Goal: Use online tool/utility: Utilize a website feature to perform a specific function

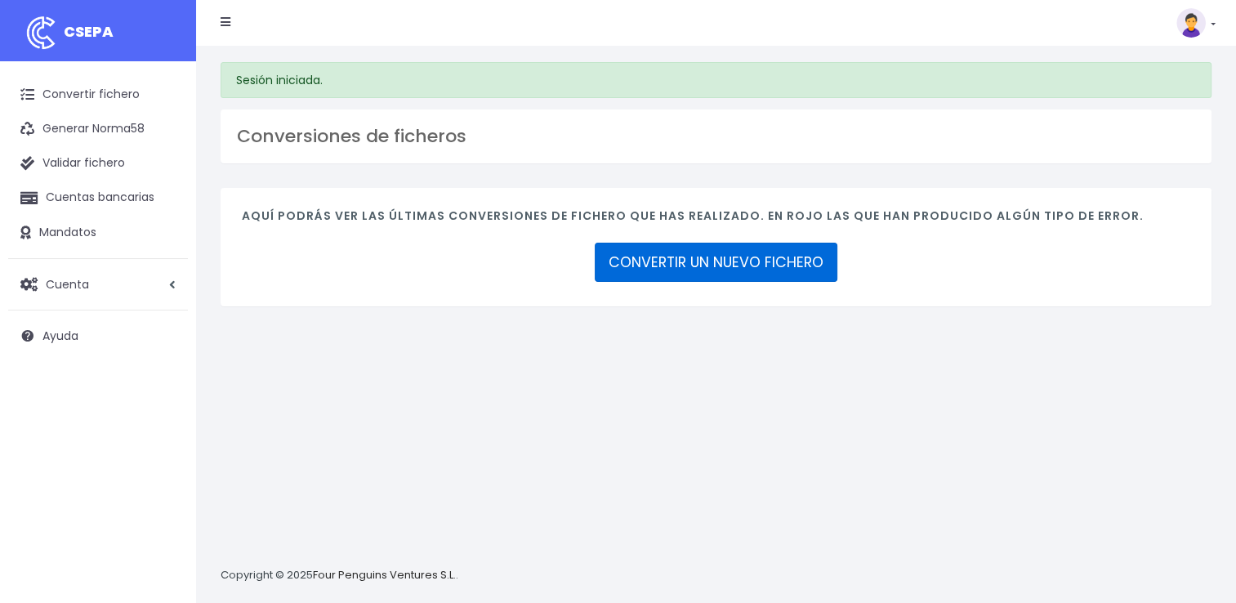
click at [696, 259] on link "CONVERTIR UN NUEVO FICHERO" at bounding box center [716, 262] width 243 height 39
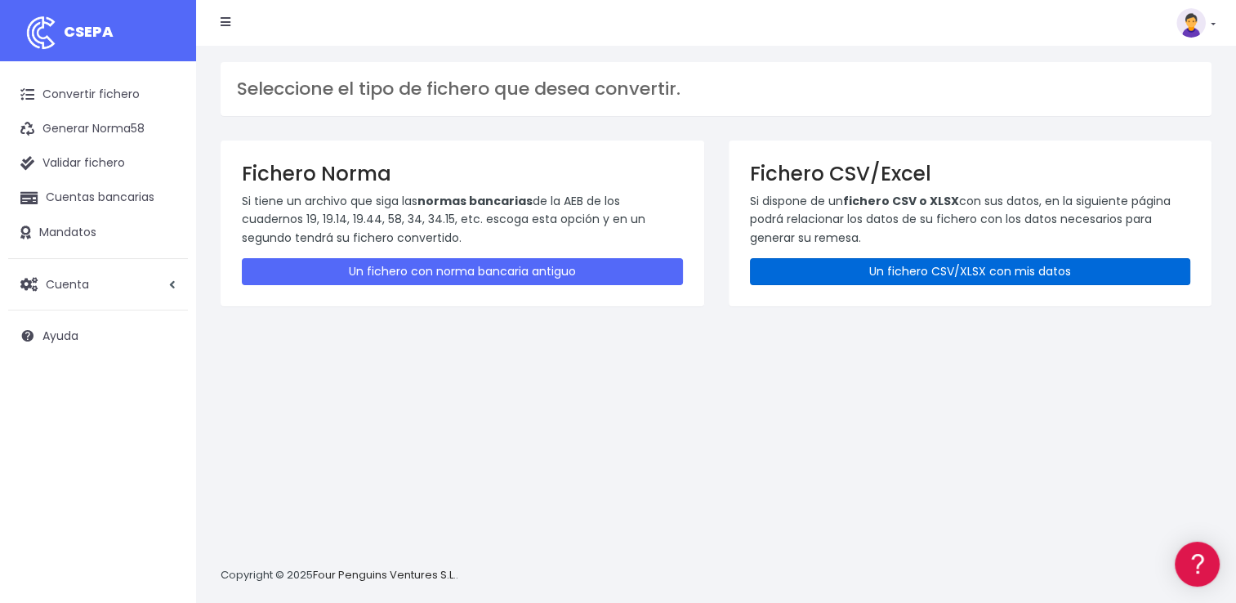
click at [812, 268] on link "Un fichero CSV/XLSX con mis datos" at bounding box center [970, 271] width 441 height 27
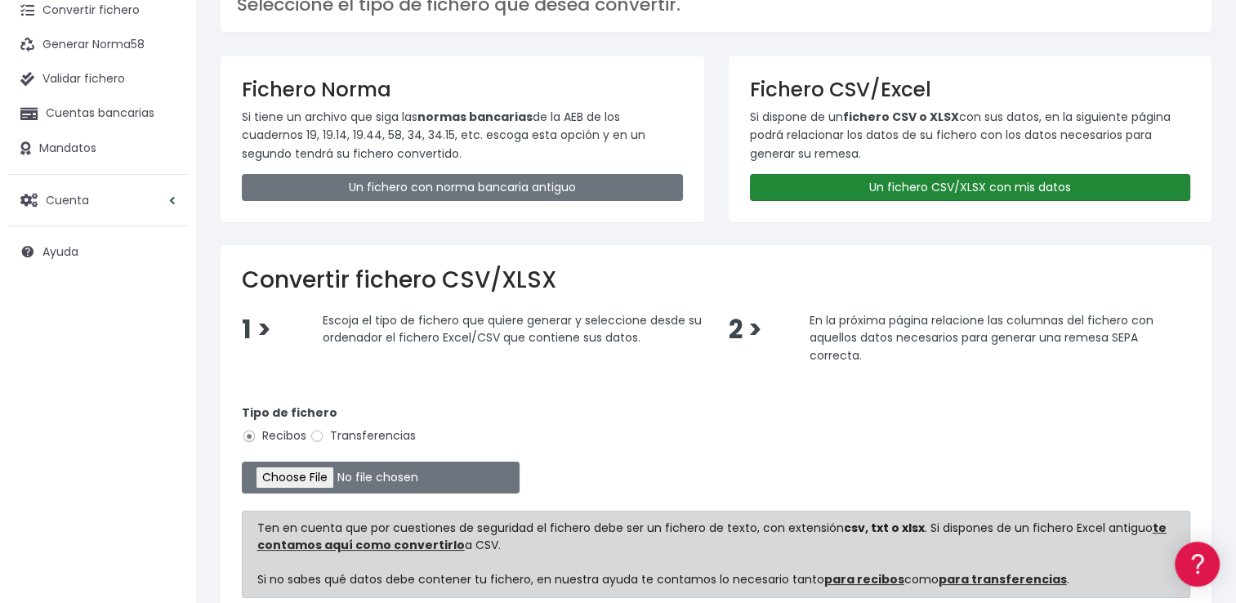
scroll to position [236, 0]
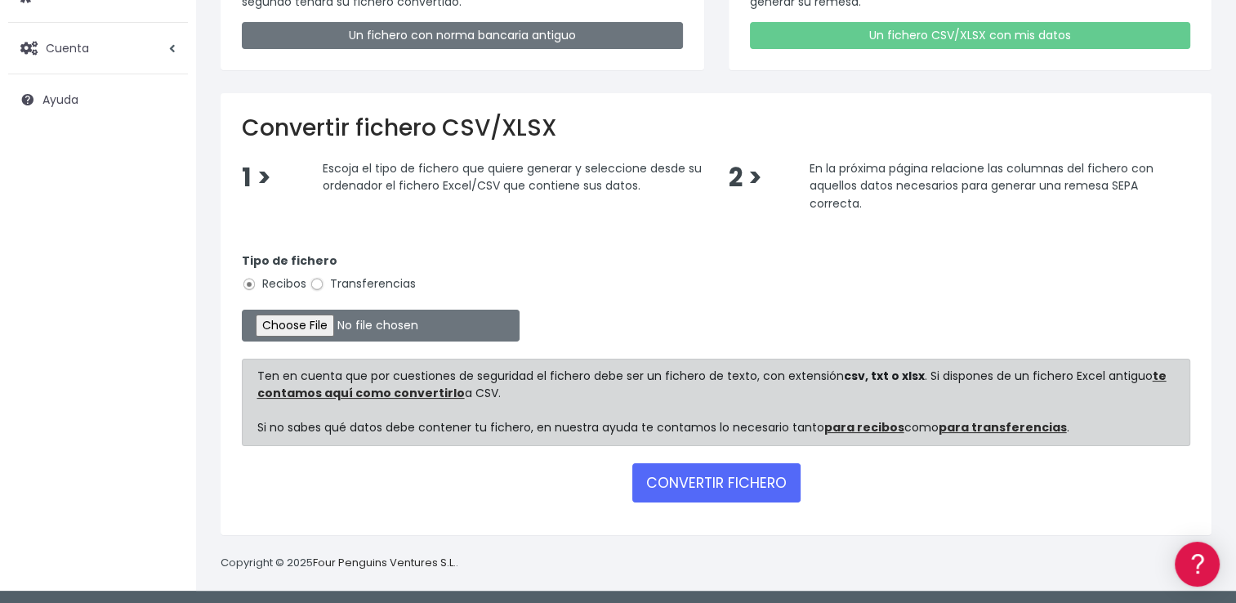
click at [315, 282] on input "Transferencias" at bounding box center [317, 284] width 15 height 15
radio input "true"
click at [320, 324] on input "file" at bounding box center [381, 326] width 278 height 32
type input "C:\fakepath\REEMBOLSOS 0535 W2M CORPORATE 25.931,87.csv"
click at [739, 489] on button "CONVERTIR FICHERO" at bounding box center [716, 482] width 168 height 39
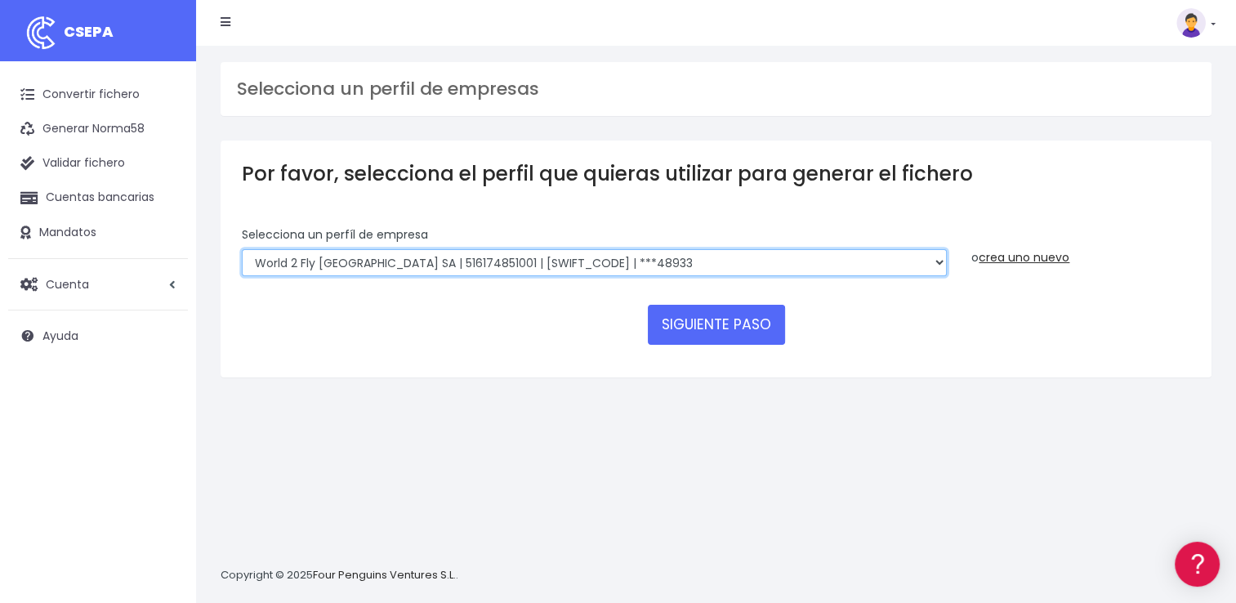
click at [380, 252] on select "WORLD2MEET,S.L.U | b62880992 | BSABESBBXXX | ***97721 World 2 Meet SLU | B62880…" at bounding box center [594, 263] width 705 height 28
click at [385, 258] on select "WORLD2MEET,S.L.U | b62880992 | BSABESBBXXX | ***97721 World 2 Meet SLU | B62880…" at bounding box center [594, 263] width 705 height 28
select select "2122"
click at [242, 249] on select "WORLD2MEET,S.L.U | b62880992 | BSABESBBXXX | ***97721 World 2 Meet SLU | B62880…" at bounding box center [594, 263] width 705 height 28
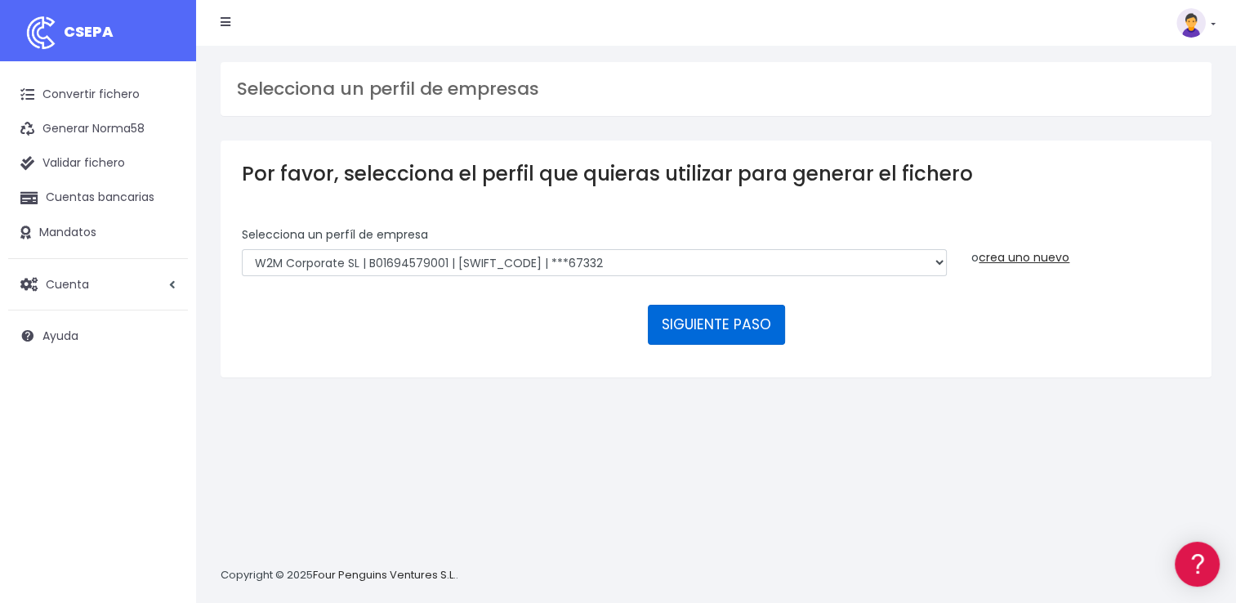
click at [709, 332] on button "SIGUIENTE PASO" at bounding box center [716, 324] width 137 height 39
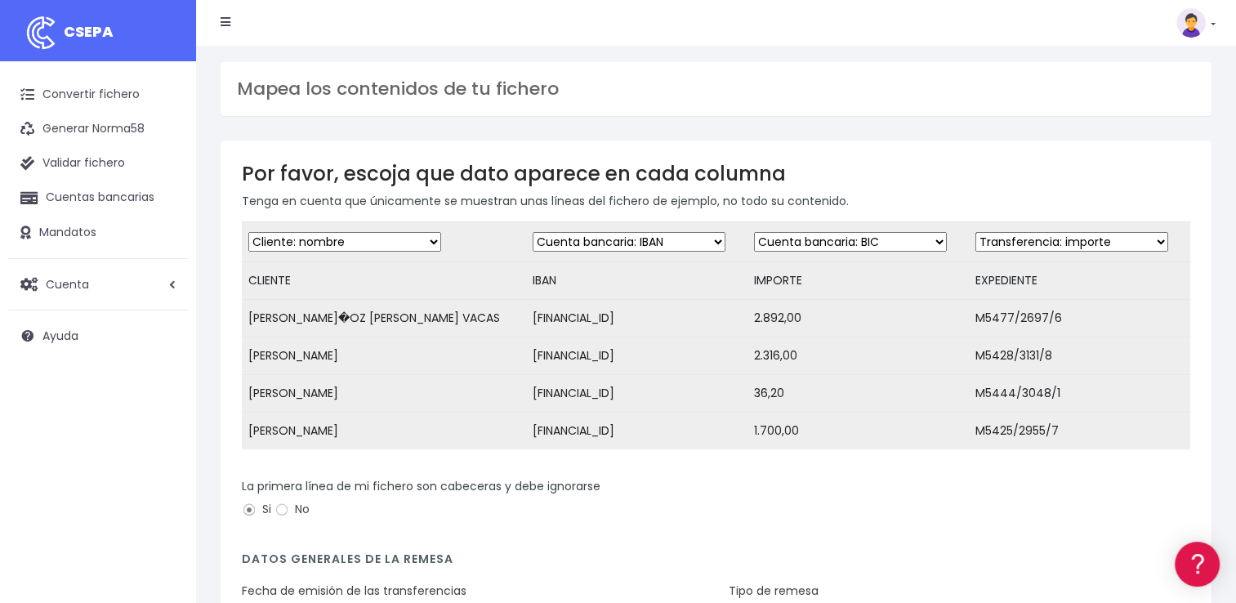
click at [828, 246] on select "Desechar campo Cliente: nombre Cliente: DNI Cliente: Email Cliente: referencia …" at bounding box center [850, 242] width 193 height 20
select select "amount"
click at [754, 232] on select "Desechar campo Cliente: nombre Cliente: DNI Cliente: Email Cliente: referencia …" at bounding box center [850, 242] width 193 height 20
click at [1051, 244] on select "Desechar campo Cliente: nombre Cliente: DNI Cliente: Email Cliente: referencia …" at bounding box center [1072, 242] width 193 height 20
select select "description"
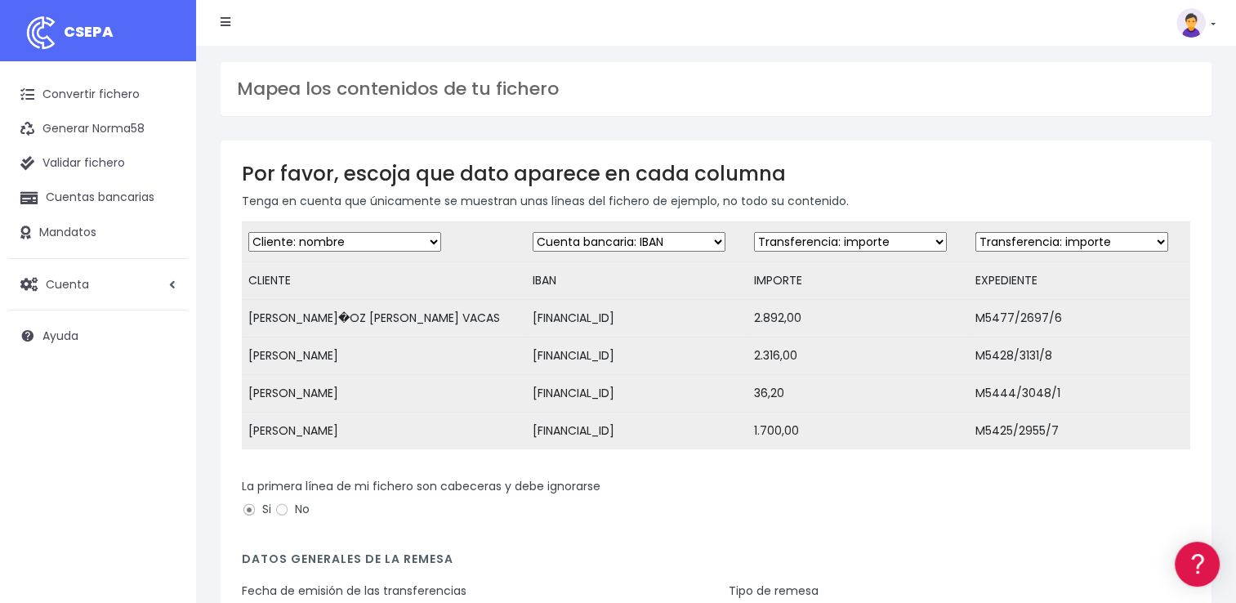
click at [976, 232] on select "Desechar campo Cliente: nombre Cliente: DNI Cliente: Email Cliente: referencia …" at bounding box center [1072, 242] width 193 height 20
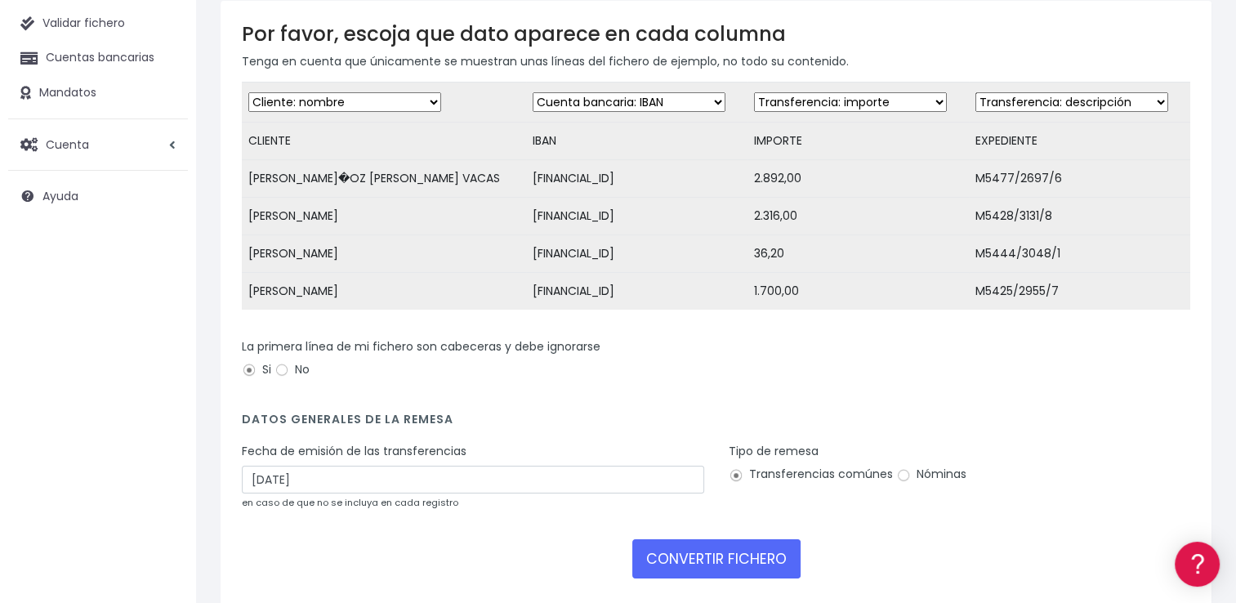
scroll to position [163, 0]
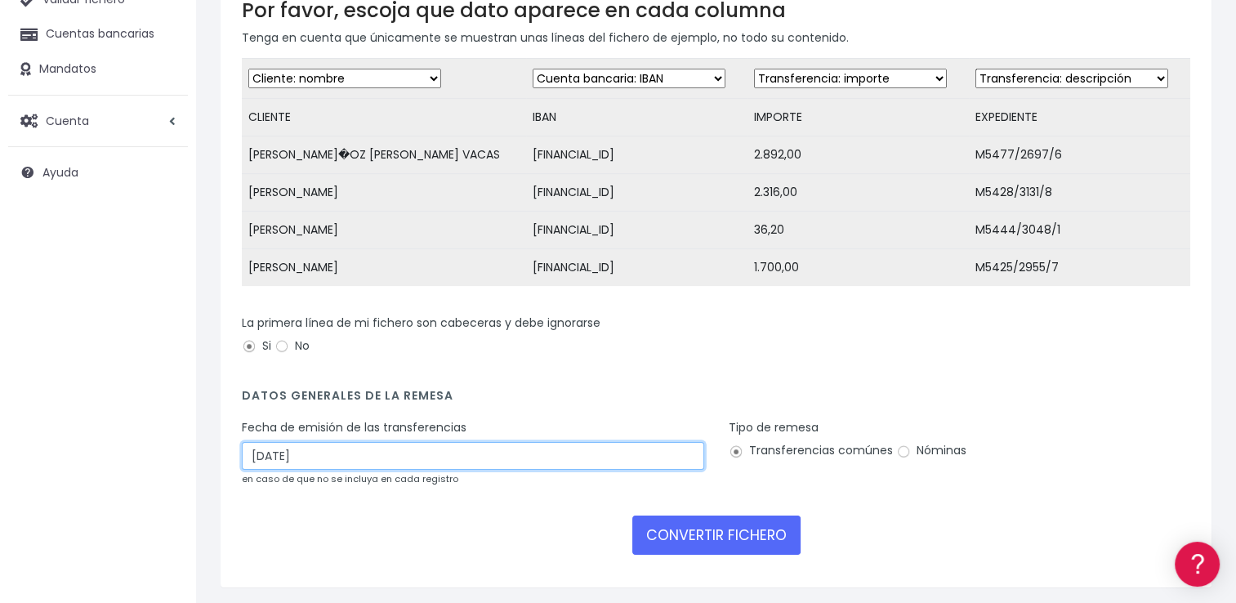
click at [566, 467] on input "11/09/2025" at bounding box center [473, 456] width 462 height 28
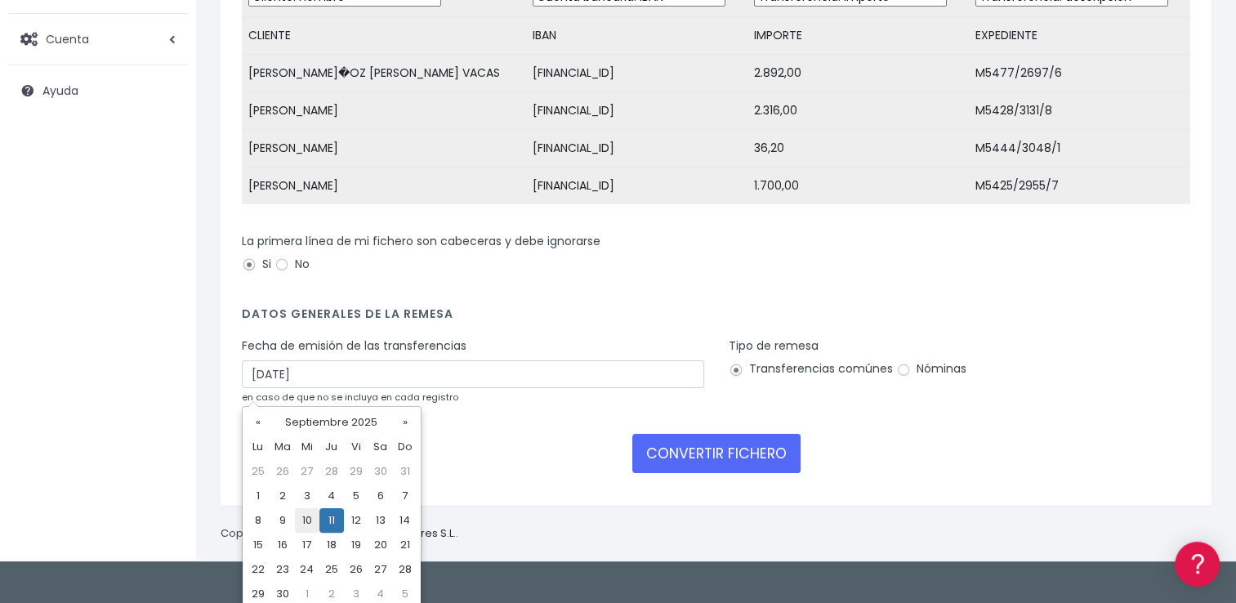
click at [306, 526] on td "10" at bounding box center [307, 520] width 25 height 25
type input "10/09/2025"
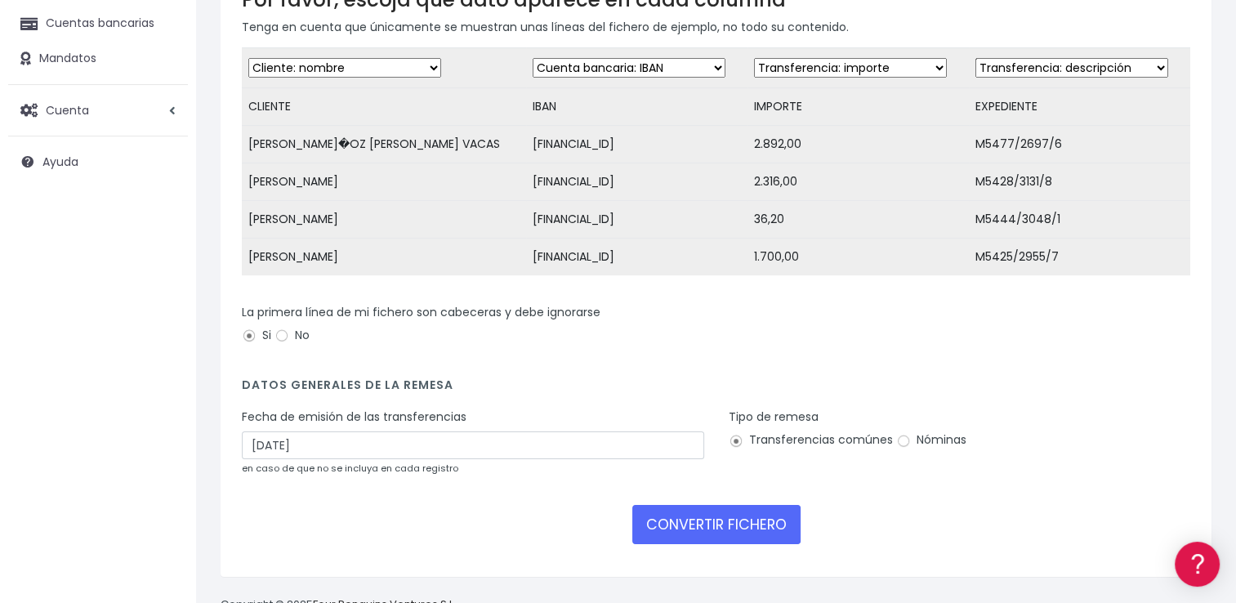
scroll to position [146, 0]
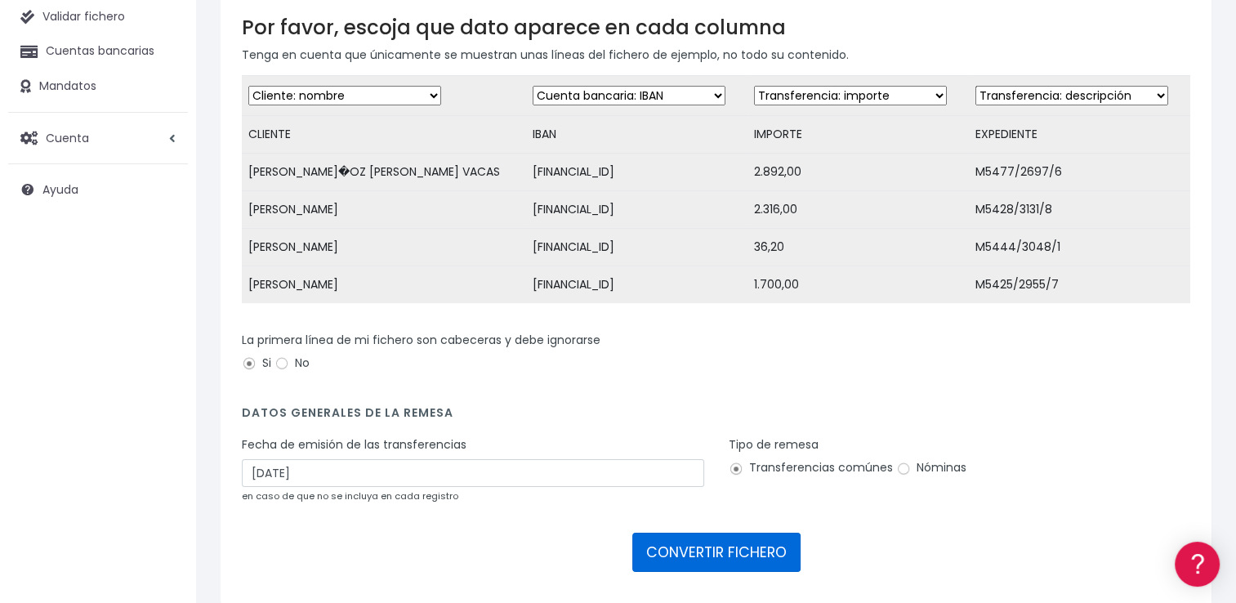
click at [698, 563] on button "CONVERTIR FICHERO" at bounding box center [716, 552] width 168 height 39
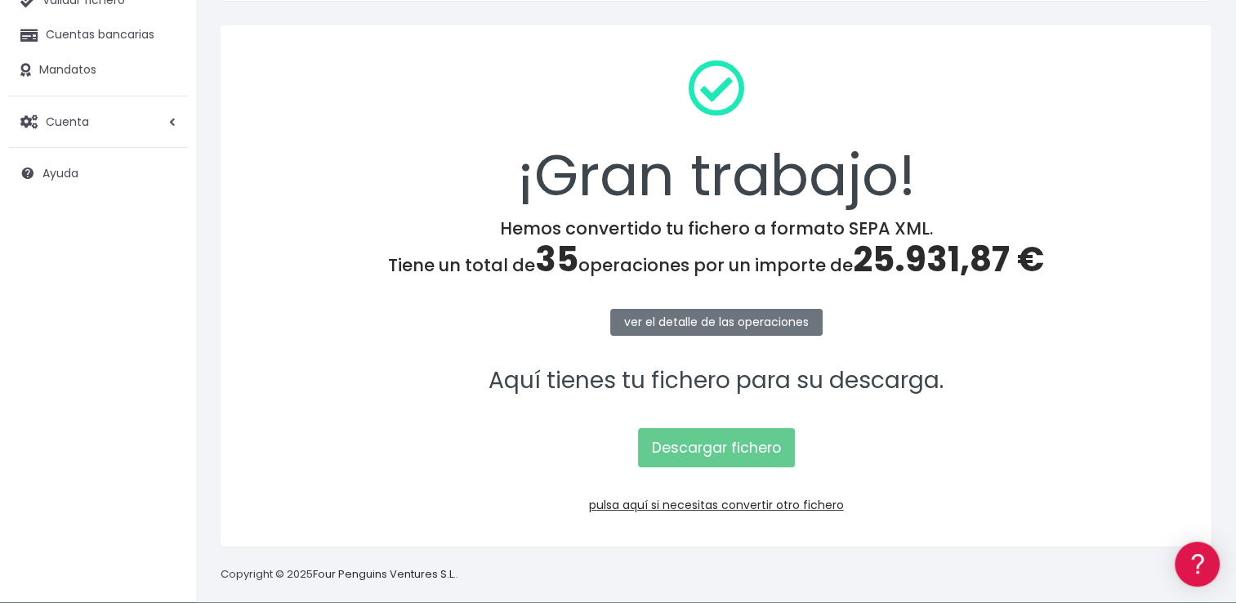
scroll to position [163, 0]
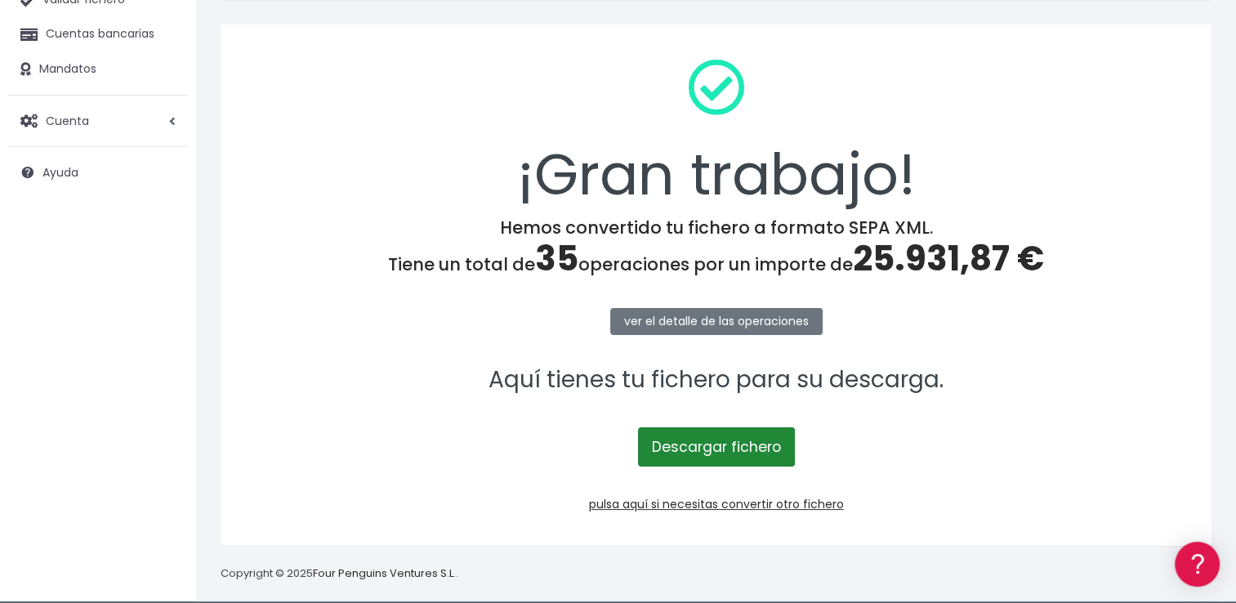
click at [762, 445] on link "Descargar fichero" at bounding box center [716, 446] width 157 height 39
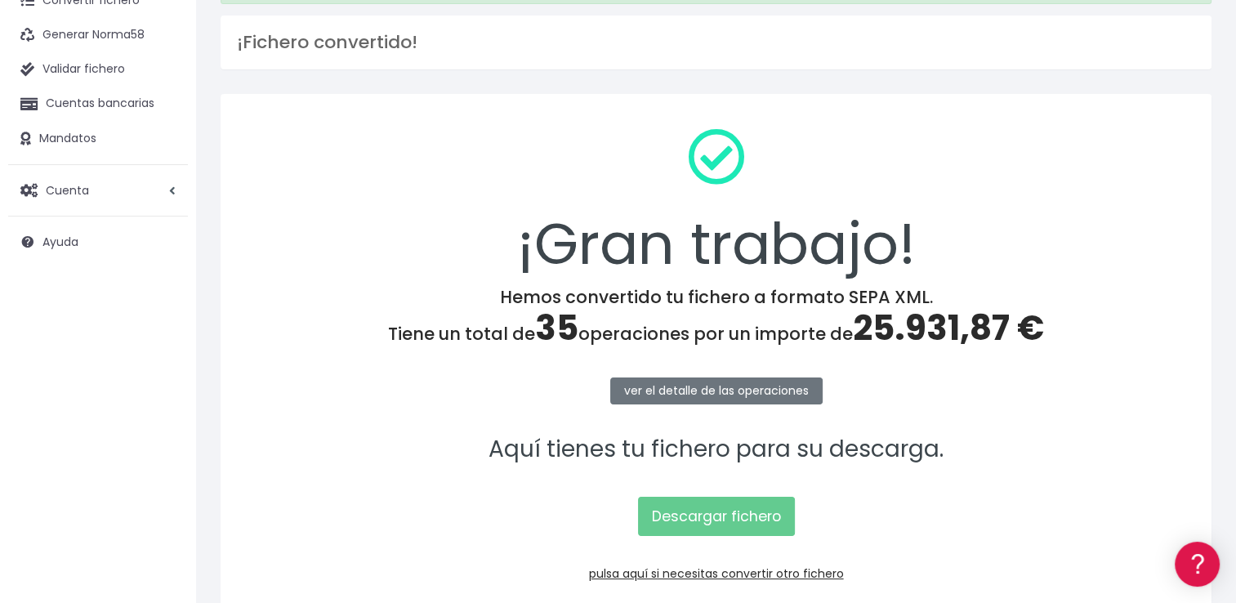
scroll to position [0, 0]
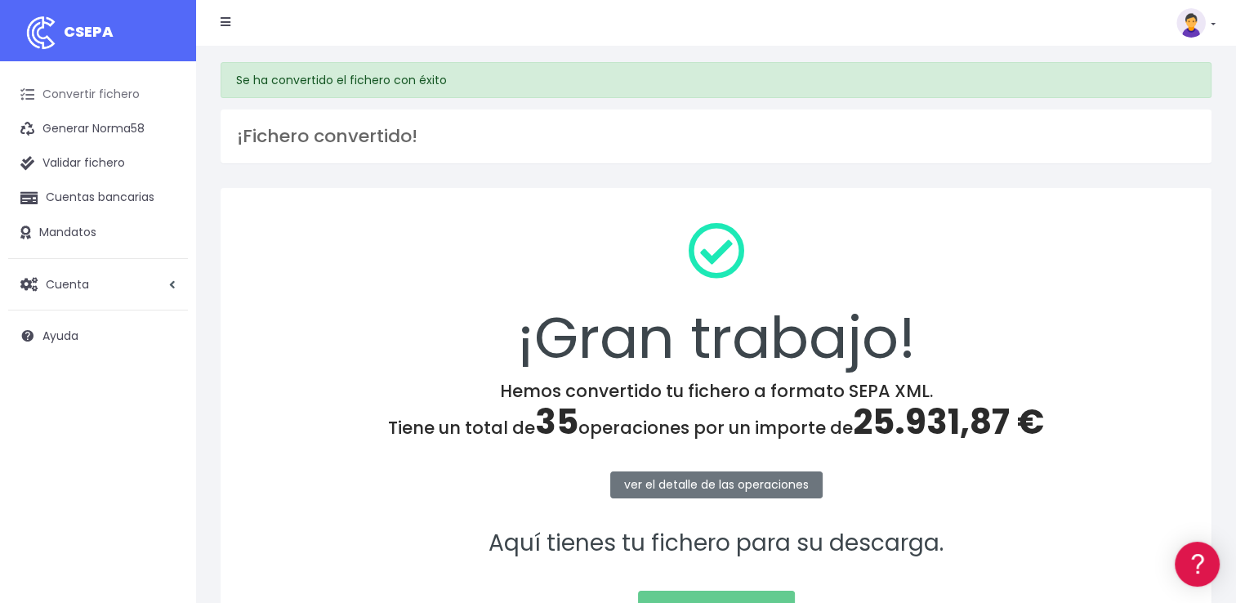
click at [105, 105] on link "Convertir fichero" at bounding box center [98, 95] width 180 height 34
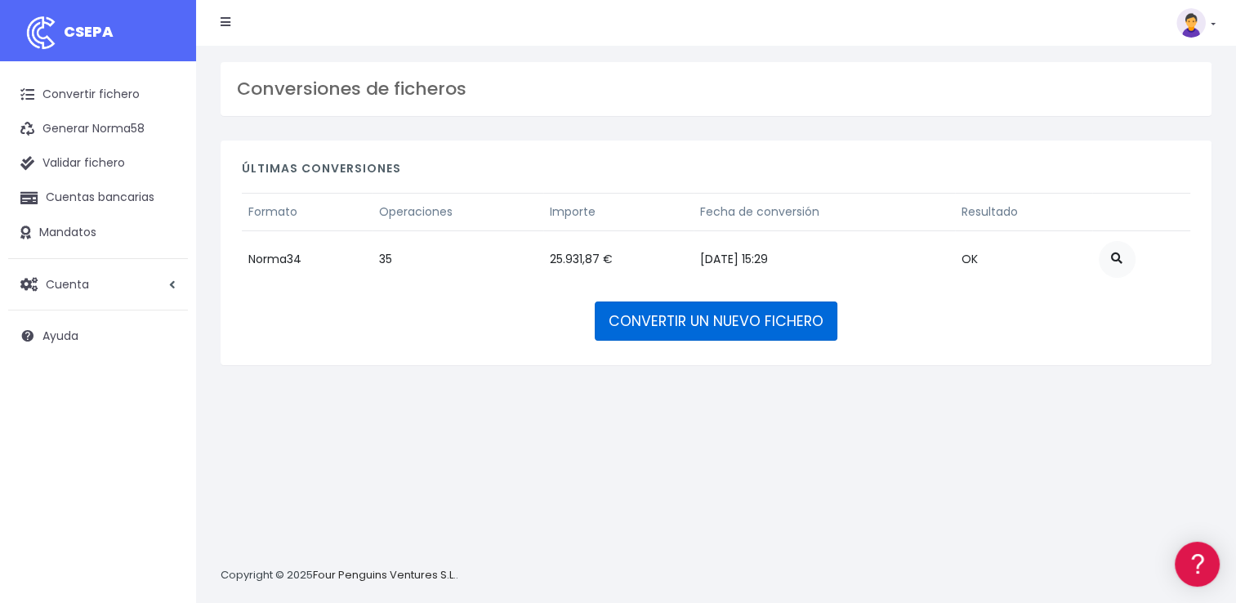
click at [650, 323] on link "CONVERTIR UN NUEVO FICHERO" at bounding box center [716, 321] width 243 height 39
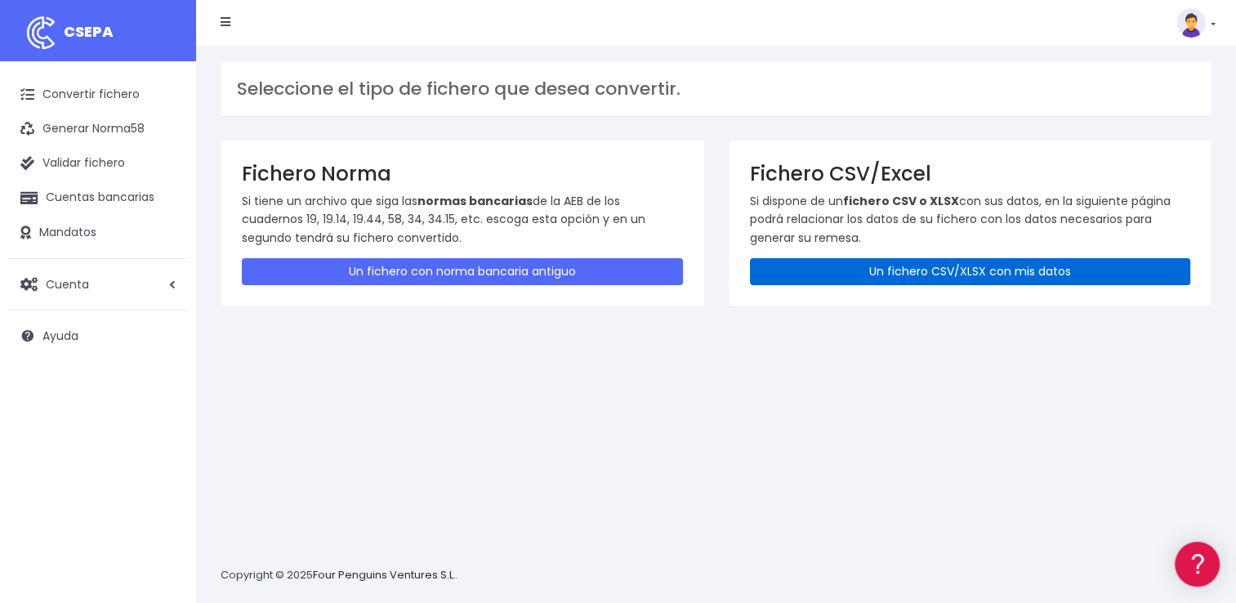
click at [918, 266] on link "Un fichero CSV/XLSX con mis datos" at bounding box center [970, 271] width 441 height 27
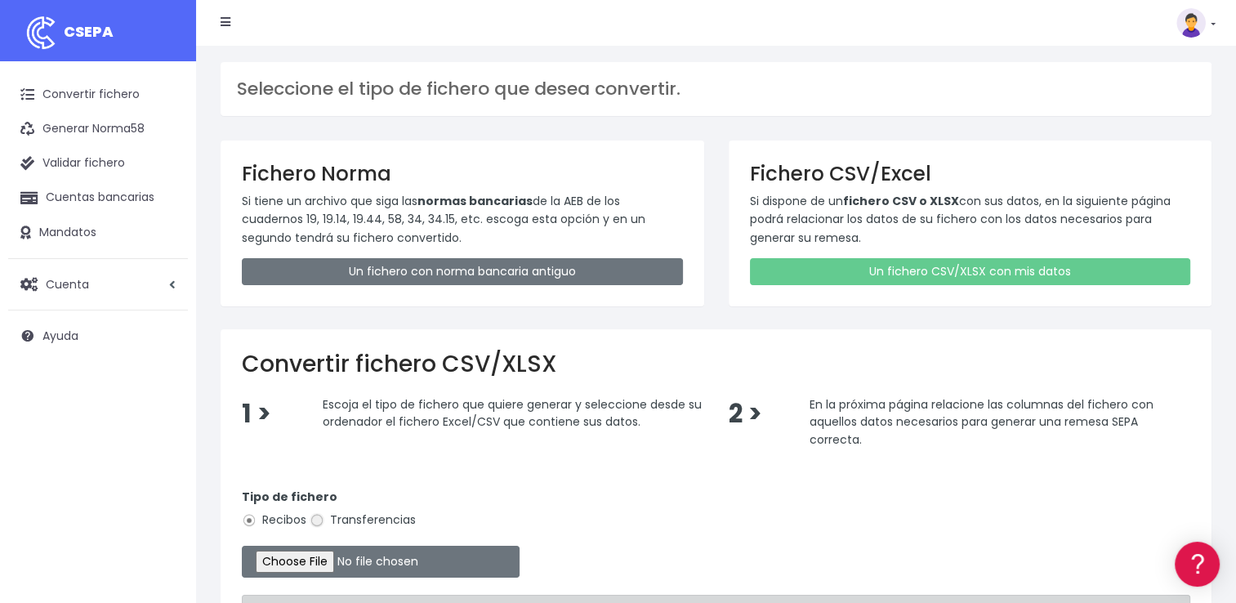
click at [324, 519] on input "Transferencias" at bounding box center [317, 520] width 15 height 15
radio input "true"
click at [316, 554] on input "file" at bounding box center [381, 562] width 278 height 32
type input "C:\fakepath\REEMBOLSOS 0554 V2M 17.321,11.csv"
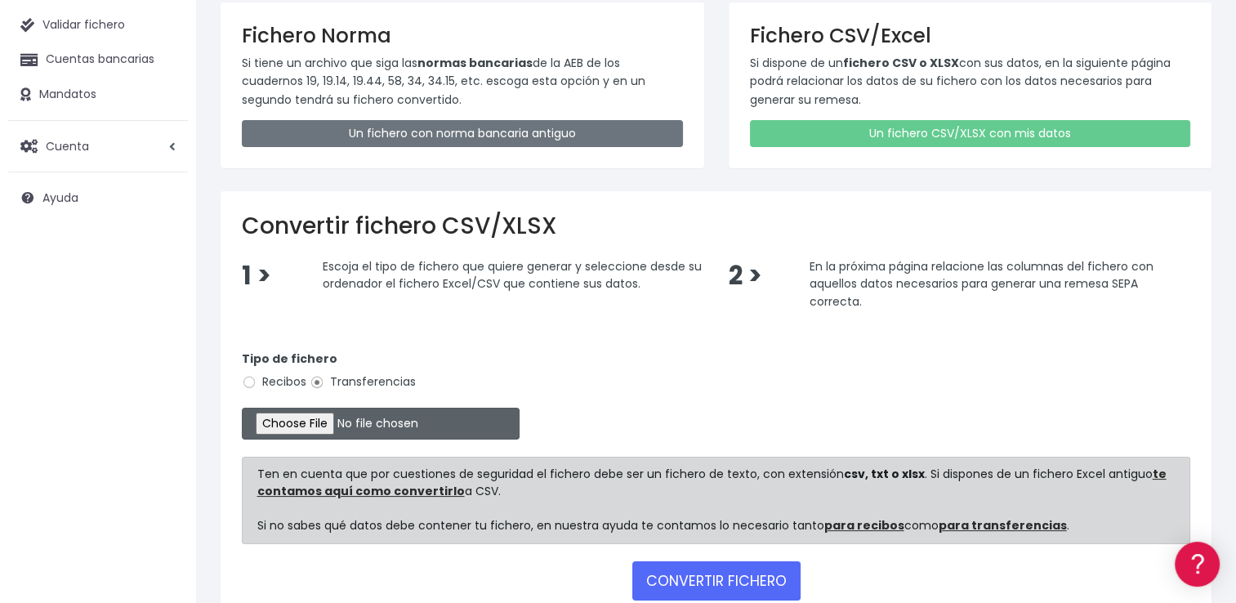
scroll to position [236, 0]
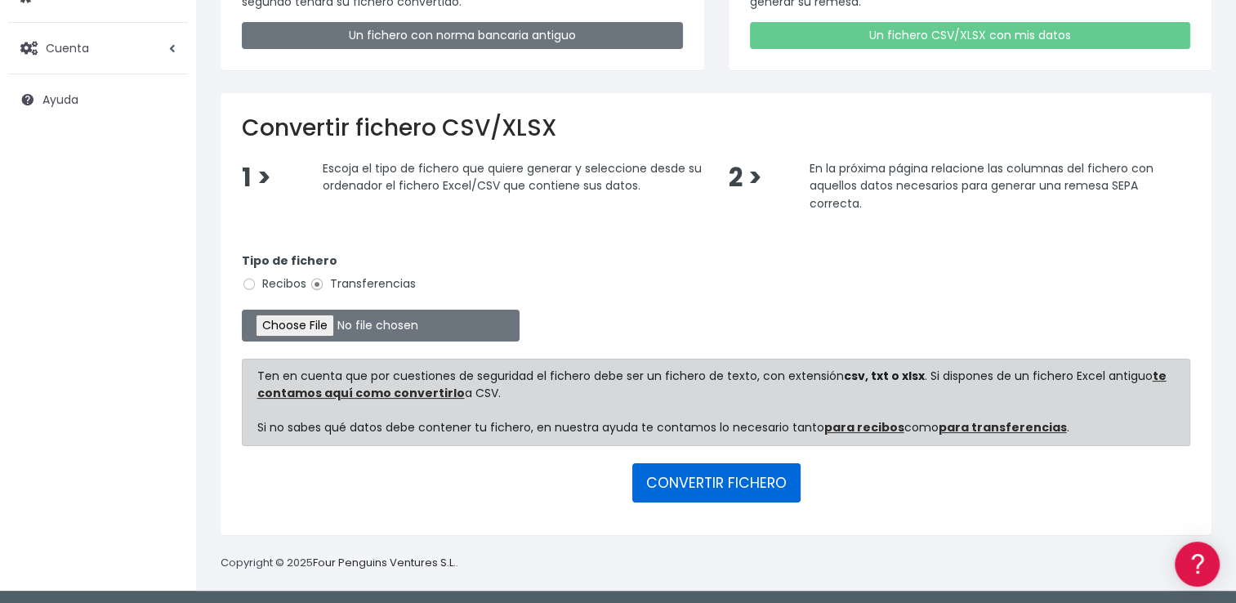
click at [709, 489] on button "CONVERTIR FICHERO" at bounding box center [716, 482] width 168 height 39
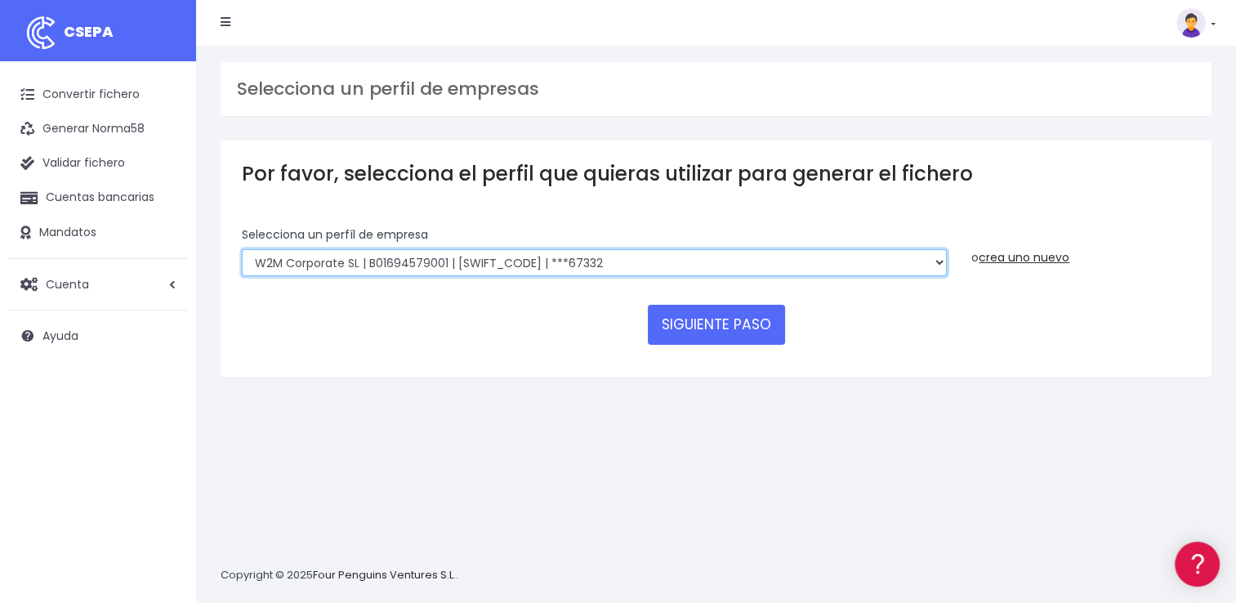
click at [729, 274] on select "WORLD2MEET,S.L.U | b62880992 | BSABESBBXXX | ***97721 World 2 Meet SLU | B62880…" at bounding box center [594, 263] width 705 height 28
select select "2121"
click at [242, 249] on select "WORLD2MEET,S.L.U | b62880992 | BSABESBBXXX | ***97721 World 2 Meet SLU | B62880…" at bounding box center [594, 263] width 705 height 28
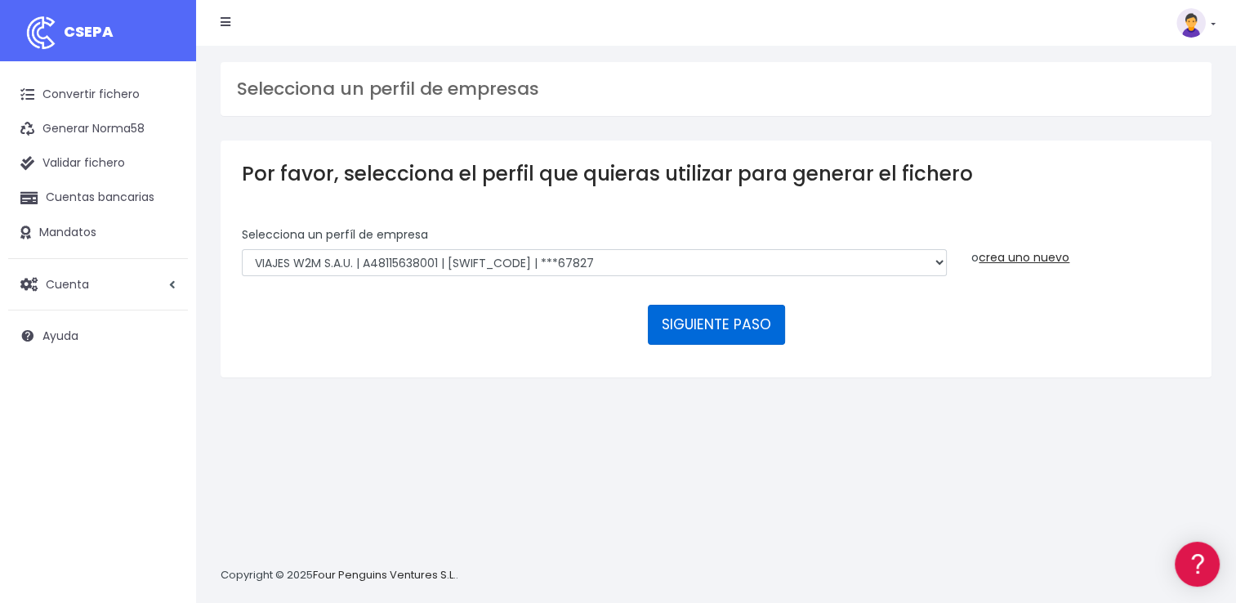
click at [712, 331] on button "SIGUIENTE PASO" at bounding box center [716, 324] width 137 height 39
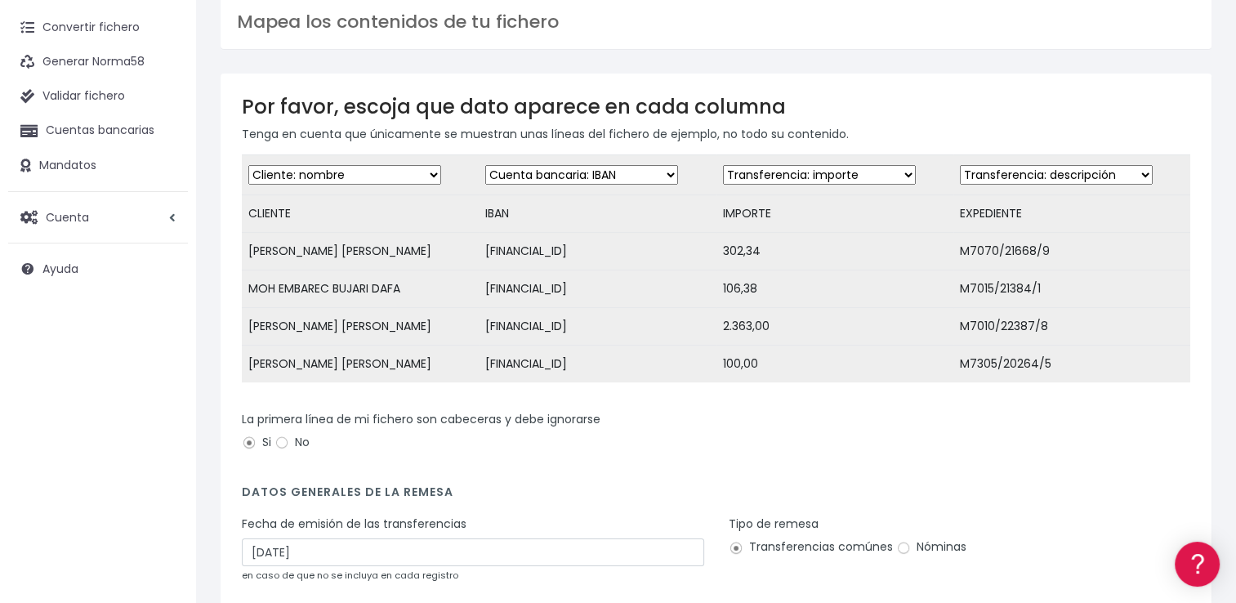
scroll to position [228, 0]
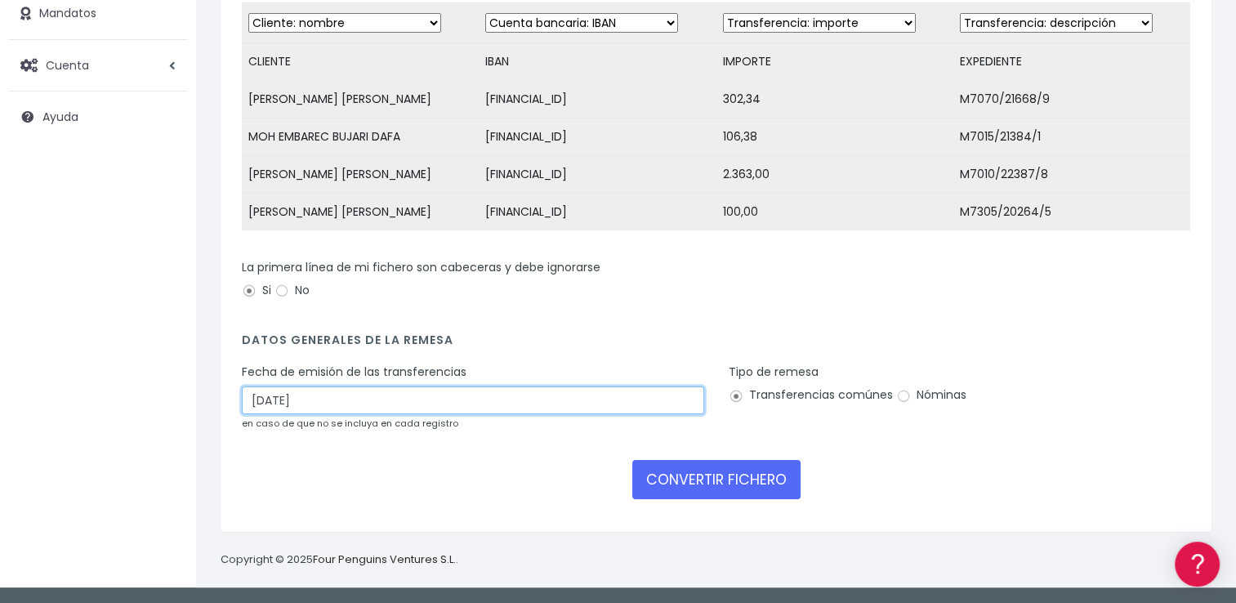
click at [485, 401] on input "11/09/2025" at bounding box center [473, 400] width 462 height 28
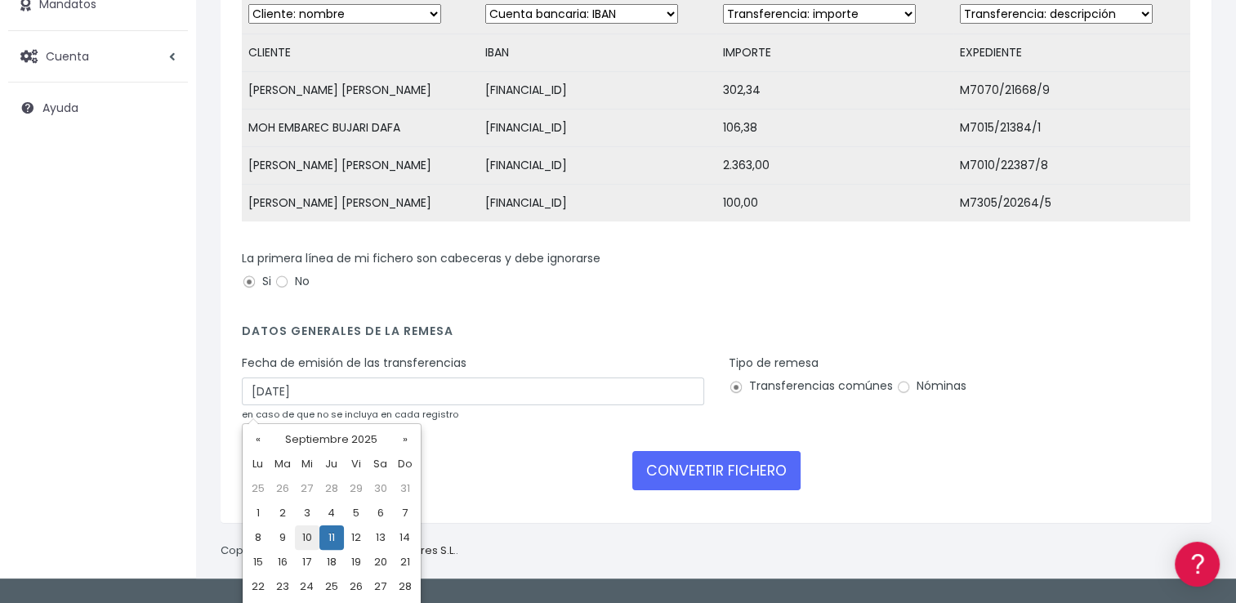
click at [311, 541] on td "10" at bounding box center [307, 537] width 25 height 25
type input "10/09/2025"
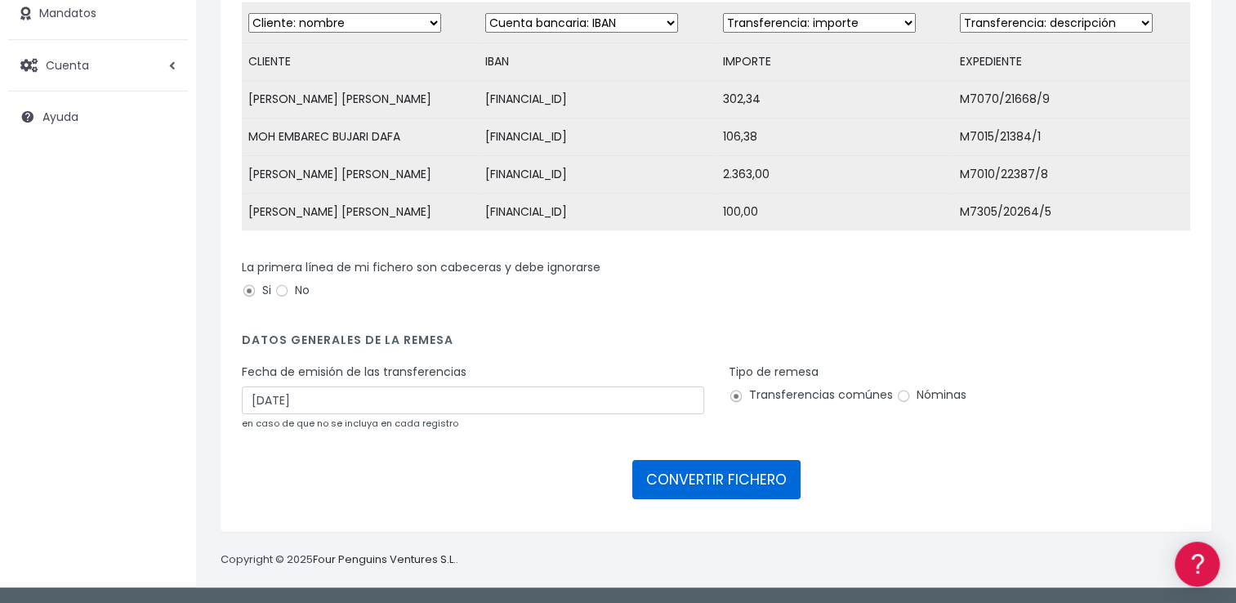
click at [695, 489] on button "CONVERTIR FICHERO" at bounding box center [716, 479] width 168 height 39
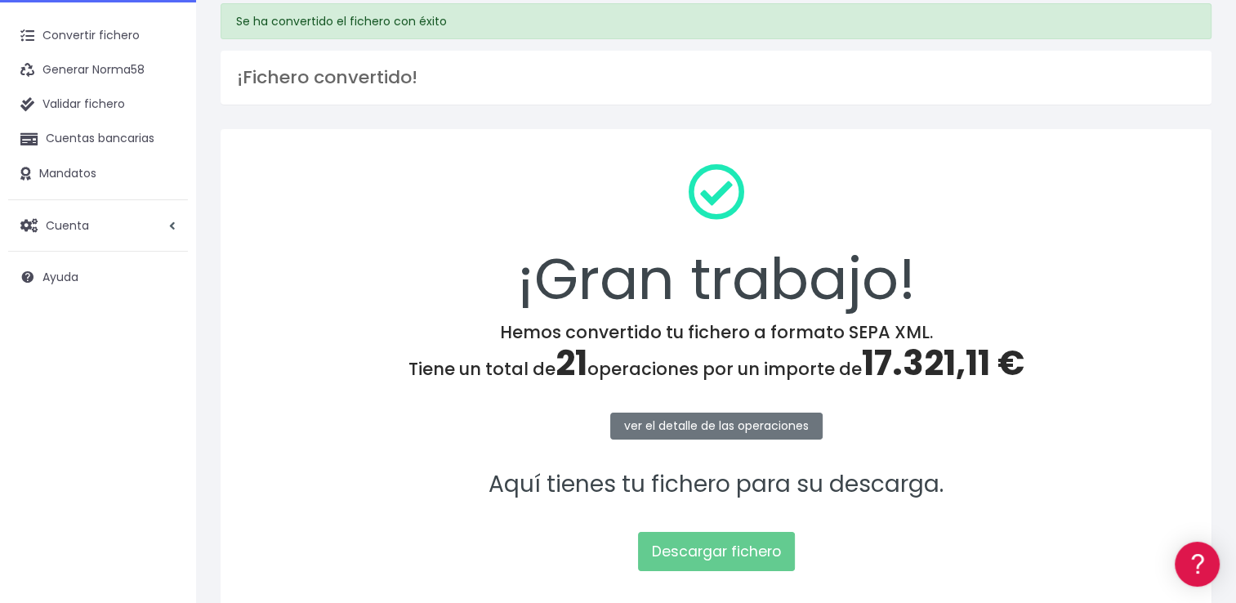
scroll to position [163, 0]
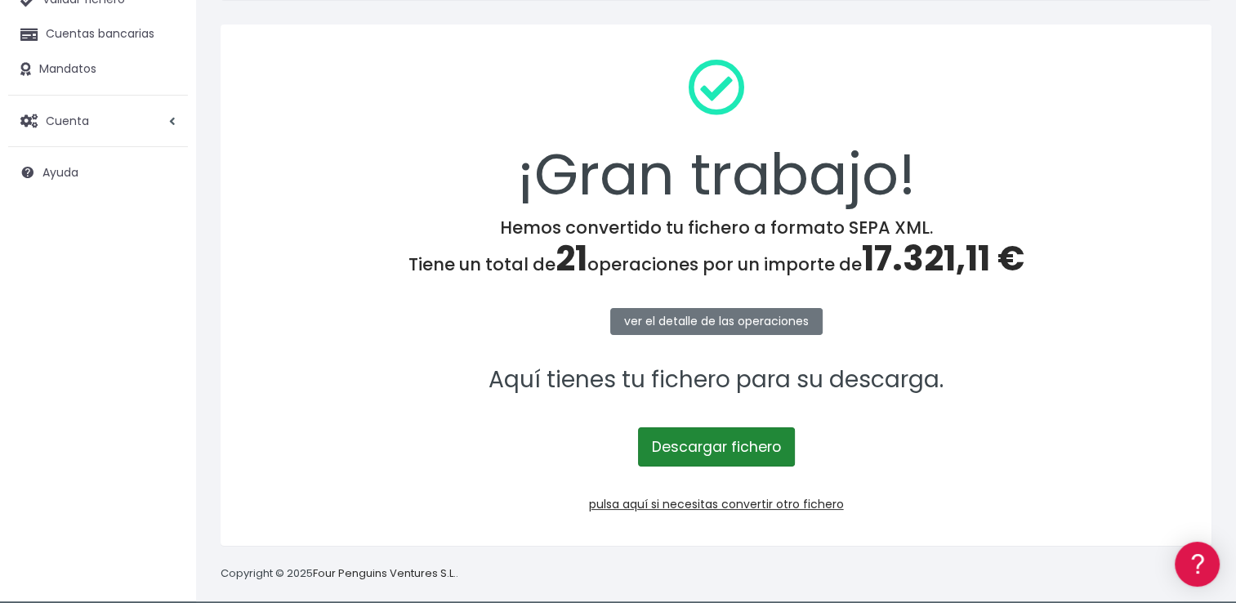
click at [724, 453] on link "Descargar fichero" at bounding box center [716, 446] width 157 height 39
